Goal: Information Seeking & Learning: Check status

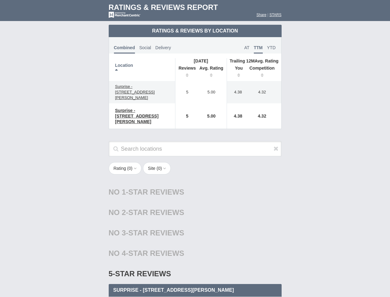
scroll to position [299, 0]
click at [195, 148] on div "Search locations" at bounding box center [195, 152] width 185 height 22
click at [142, 70] on th "Location" at bounding box center [142, 69] width 66 height 23
click at [186, 72] on th "Reviews" at bounding box center [185, 72] width 21 height 17
click at [212, 72] on th "Avg. Rating" at bounding box center [211, 72] width 31 height 17
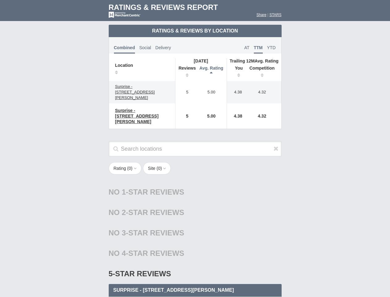
click at [237, 72] on th "You" at bounding box center [236, 72] width 19 height 17
click at [264, 72] on th "Competition" at bounding box center [263, 72] width 35 height 17
click at [195, 211] on div "No 2-Star Reviews 2 star" at bounding box center [195, 212] width 173 height 20
click at [276, 145] on icon at bounding box center [276, 148] width 5 height 6
click at [126, 162] on button "Rating ( 0 )" at bounding box center [125, 168] width 33 height 12
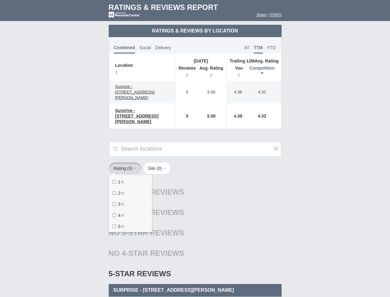
click at [159, 162] on button "Site ( 0 )" at bounding box center [157, 168] width 28 height 12
